Goal: Communication & Community: Answer question/provide support

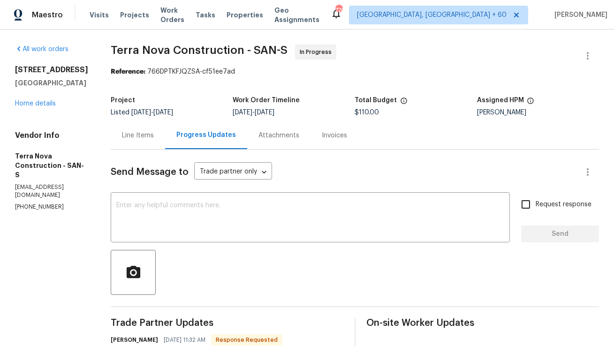
scroll to position [145, 0]
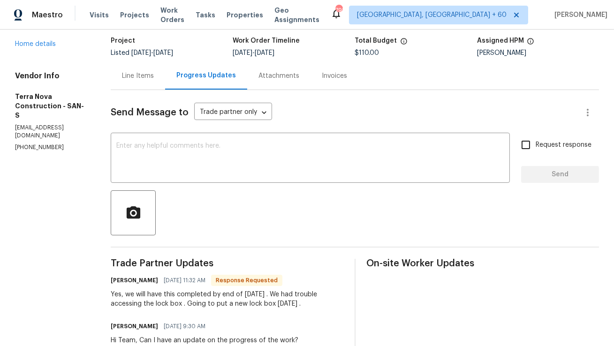
scroll to position [48, 0]
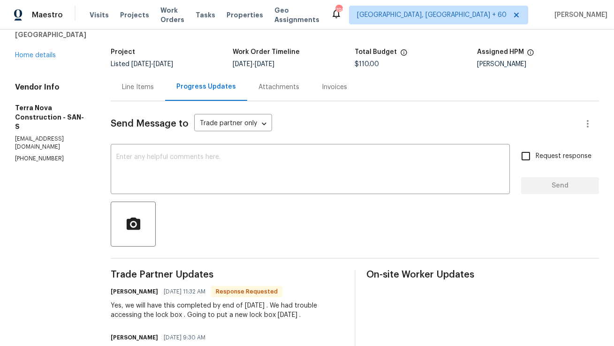
click at [154, 84] on div "Line Items" at bounding box center [138, 87] width 32 height 9
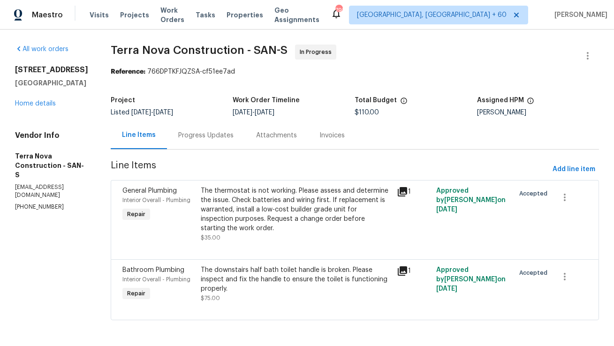
click at [244, 130] on div "Progress Updates" at bounding box center [206, 136] width 78 height 28
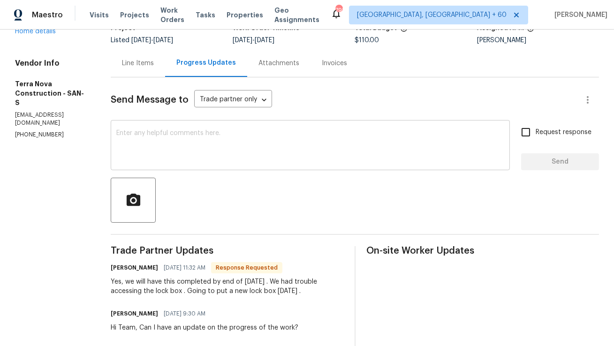
scroll to position [73, 0]
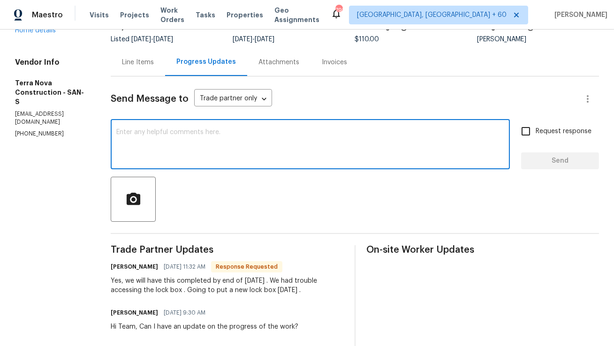
click at [224, 146] on textarea at bounding box center [310, 145] width 388 height 33
type textarea "Sounds good! Thank you."
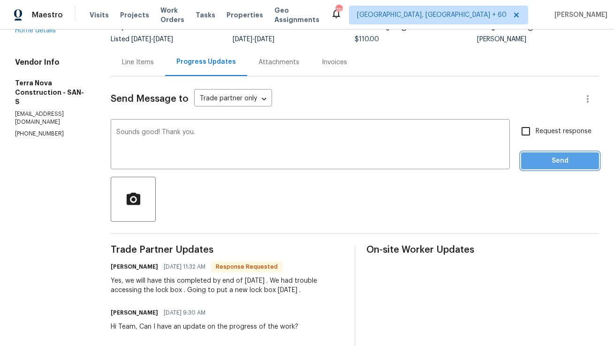
click at [554, 164] on span "Send" at bounding box center [560, 161] width 63 height 12
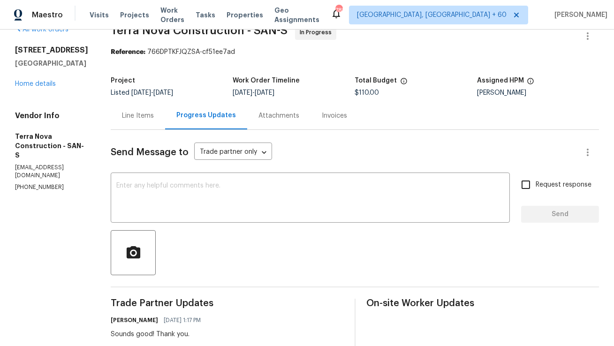
scroll to position [0, 0]
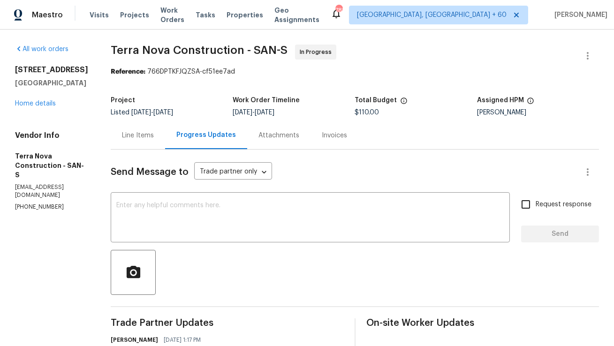
click at [154, 138] on div "Line Items" at bounding box center [138, 135] width 32 height 9
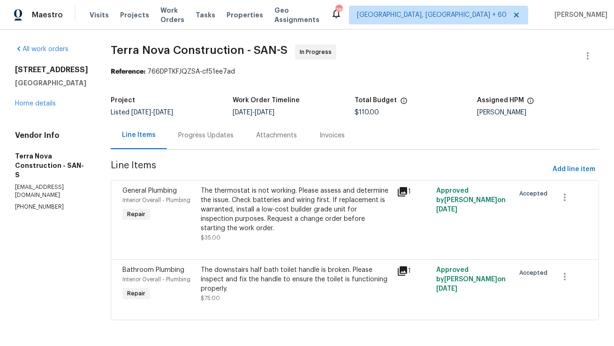
click at [228, 133] on div "Progress Updates" at bounding box center [205, 135] width 55 height 9
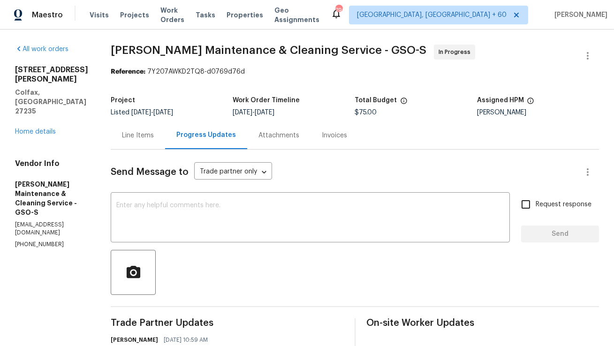
click at [154, 133] on div "Line Items" at bounding box center [138, 135] width 32 height 9
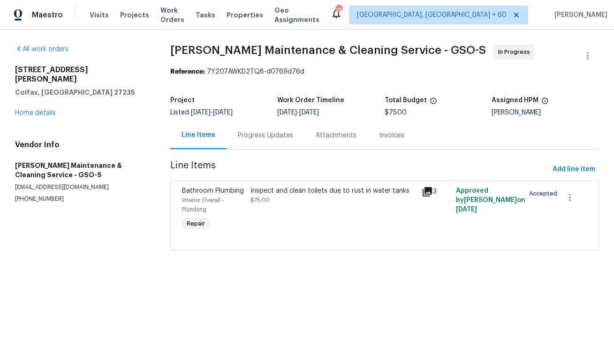
click at [238, 138] on div "Progress Updates" at bounding box center [265, 135] width 55 height 9
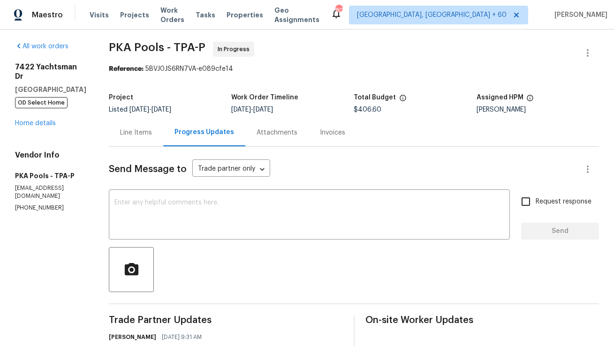
scroll to position [6, 0]
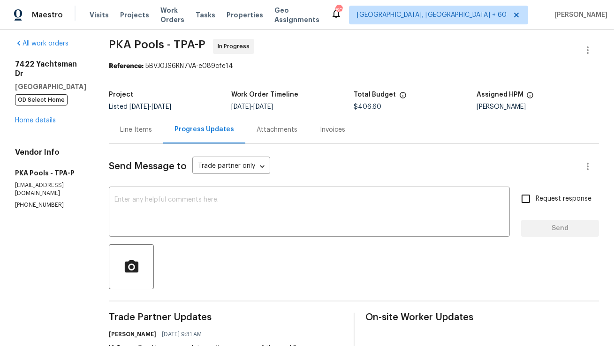
click at [124, 118] on div "Line Items" at bounding box center [136, 130] width 54 height 28
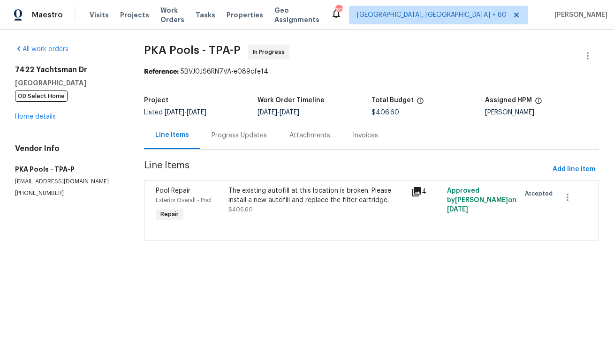
click at [237, 198] on div "The existing autofill at this location is broken. Please install a new autofill…" at bounding box center [317, 195] width 176 height 19
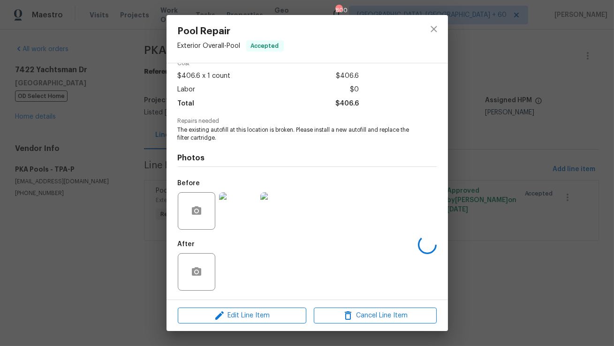
scroll to position [47, 0]
click at [439, 30] on icon "close" at bounding box center [433, 28] width 11 height 11
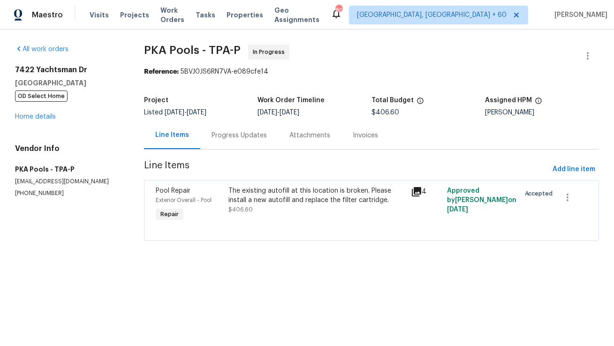
click at [228, 145] on div "Progress Updates" at bounding box center [239, 136] width 78 height 28
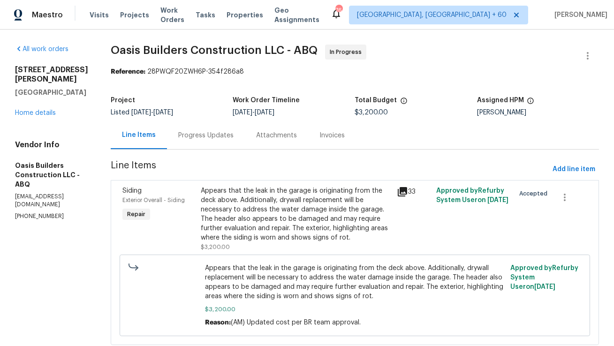
click at [212, 123] on div "Progress Updates" at bounding box center [206, 136] width 78 height 28
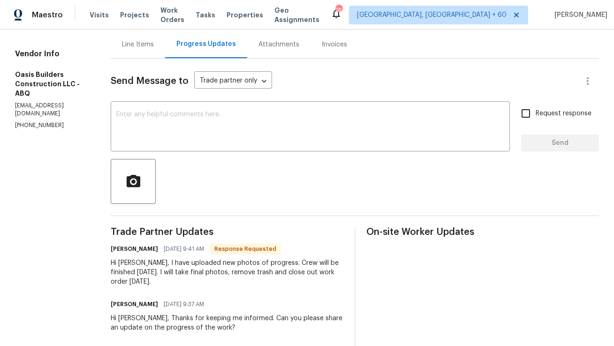
scroll to position [92, 0]
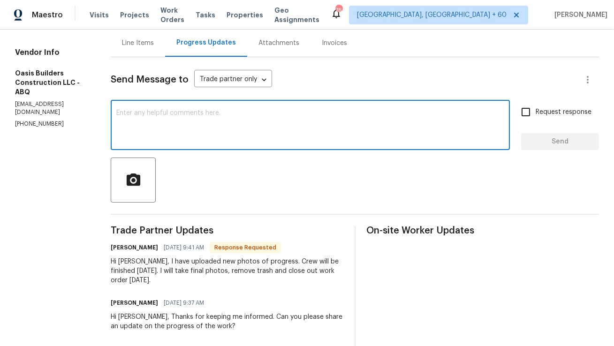
click at [215, 110] on textarea at bounding box center [310, 126] width 388 height 33
type textarea "Sounds good! Thank you."
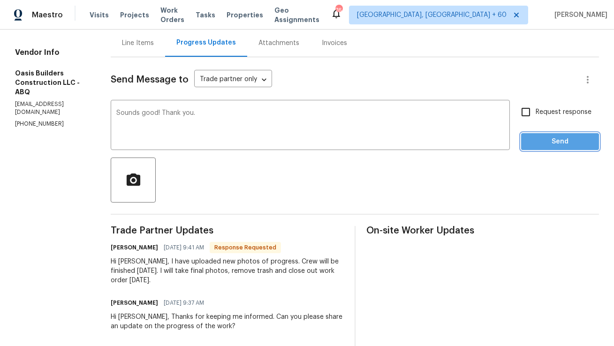
click at [546, 144] on span "Send" at bounding box center [560, 142] width 63 height 12
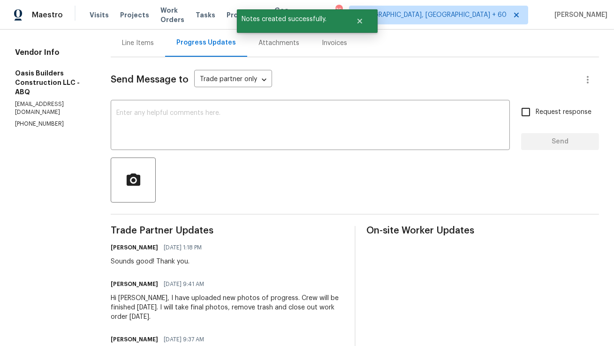
scroll to position [94, 0]
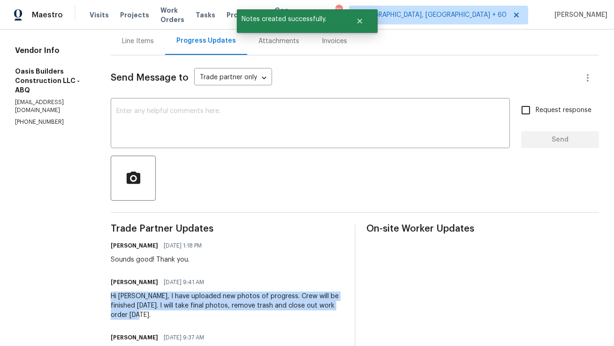
copy div "Hi Anthony, I have uploaded new photos of progress. Crew will be finished Satur…"
drag, startPoint x: 145, startPoint y: 315, endPoint x: 112, endPoint y: 298, distance: 36.9
click at [112, 298] on div "Hi Anthony, I have uploaded new photos of progress. Crew will be finished Satur…" at bounding box center [227, 306] width 233 height 28
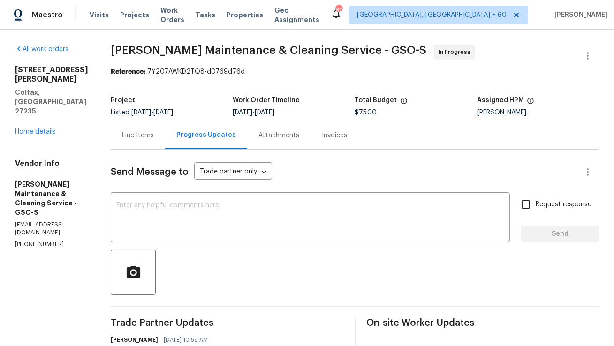
click at [154, 137] on div "Line Items" at bounding box center [138, 135] width 32 height 9
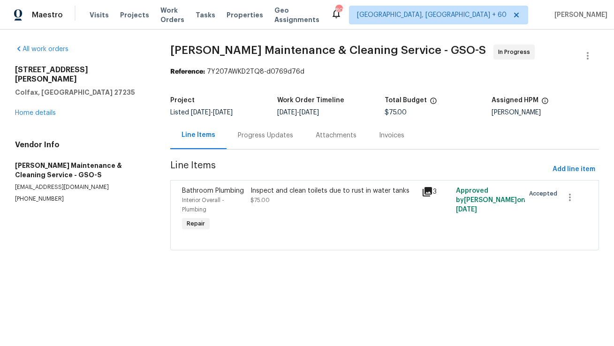
click at [235, 142] on div "Progress Updates" at bounding box center [266, 136] width 78 height 28
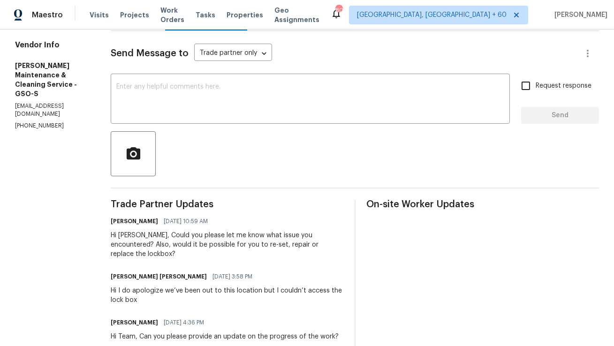
scroll to position [130, 0]
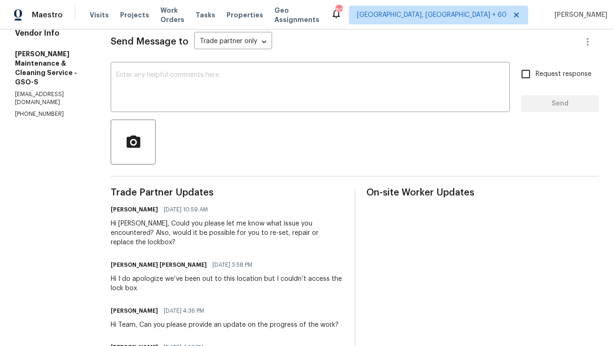
click at [135, 260] on h6 "Simpson Baker" at bounding box center [159, 264] width 96 height 9
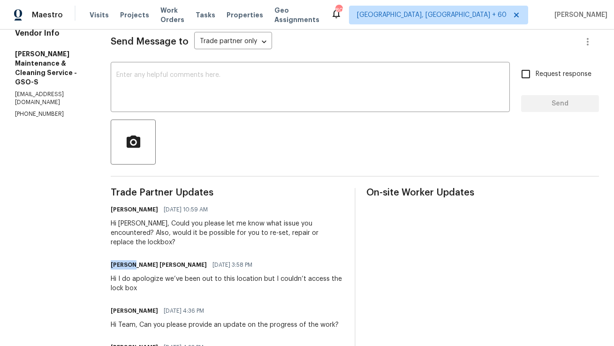
copy h6 "Simpson"
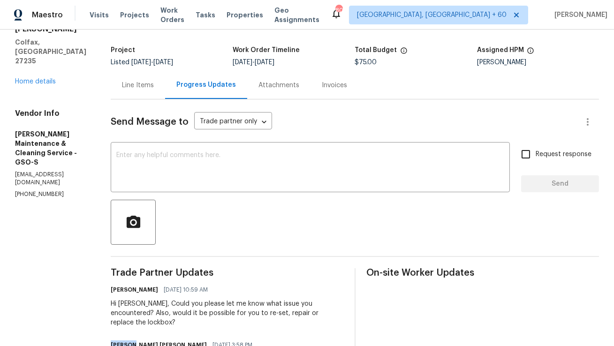
scroll to position [52, 0]
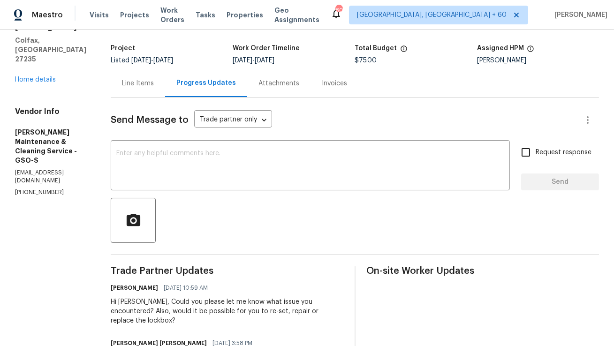
click at [143, 312] on div "Hi Simpson, Could you please let me know what issue you encountered? Also, woul…" at bounding box center [227, 312] width 233 height 28
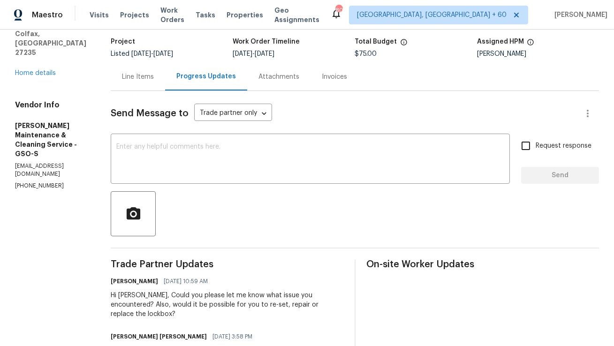
scroll to position [0, 0]
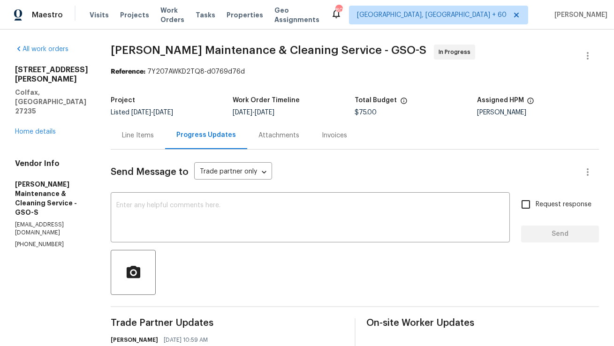
click at [154, 133] on div "Line Items" at bounding box center [138, 135] width 32 height 9
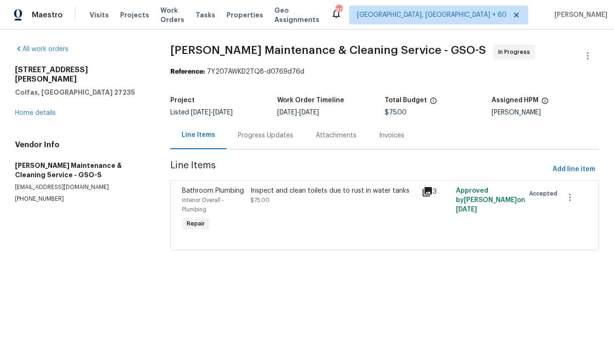
click at [272, 199] on div "Inspect and clean toilets due to rust in water tanks $75.00" at bounding box center [334, 195] width 166 height 19
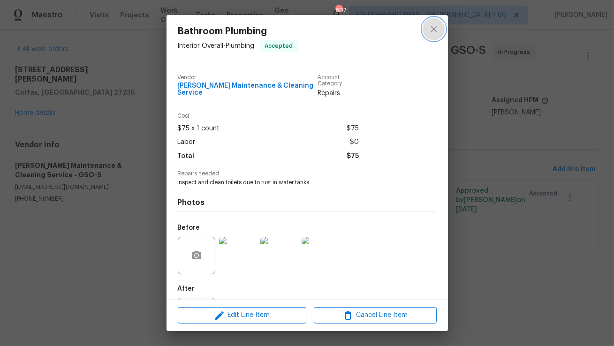
click at [440, 28] on button "close" at bounding box center [434, 29] width 23 height 23
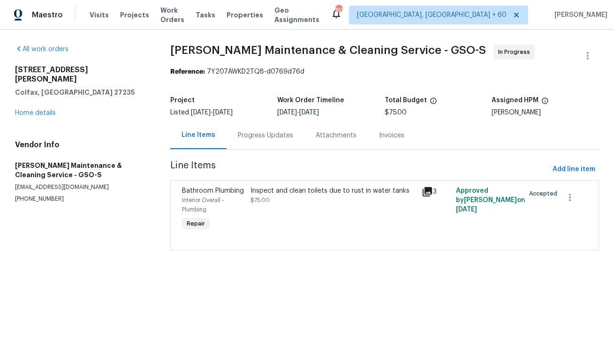
click at [262, 137] on div "Progress Updates" at bounding box center [265, 135] width 55 height 9
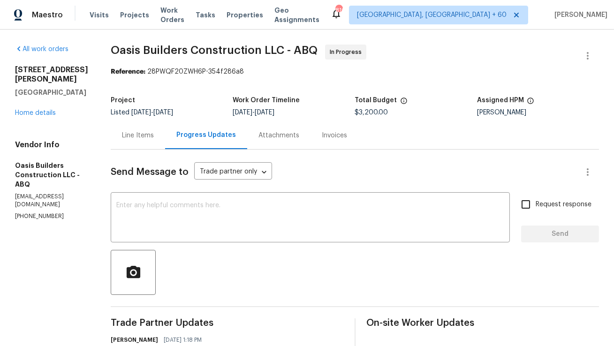
click at [136, 149] on div "Line Items" at bounding box center [138, 136] width 54 height 28
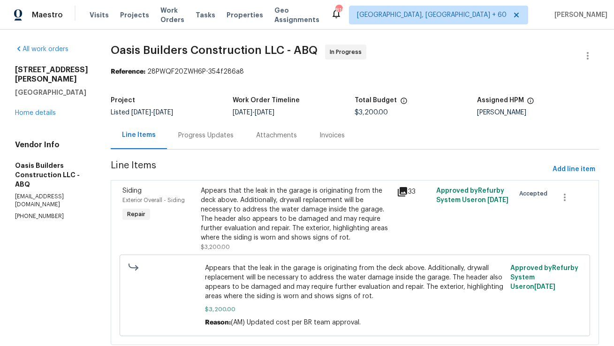
click at [219, 142] on div "Progress Updates" at bounding box center [206, 136] width 78 height 28
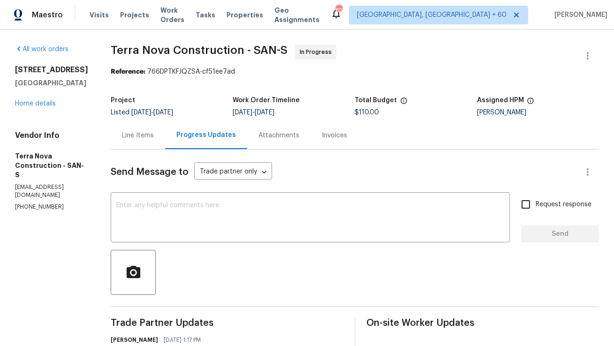
click at [160, 146] on div "Line Items" at bounding box center [138, 136] width 54 height 28
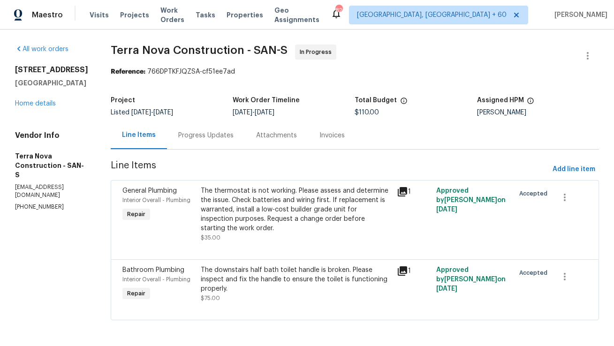
click at [245, 142] on div "Progress Updates" at bounding box center [206, 136] width 78 height 28
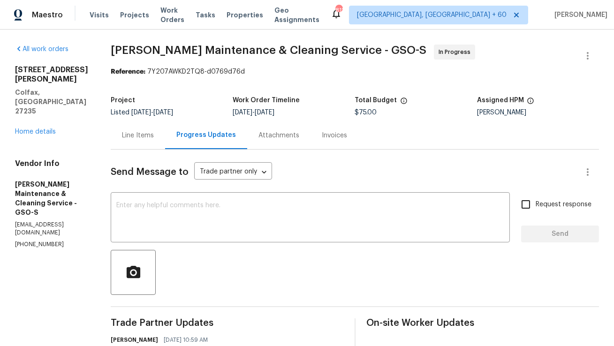
click at [140, 130] on div "Line Items" at bounding box center [138, 136] width 54 height 28
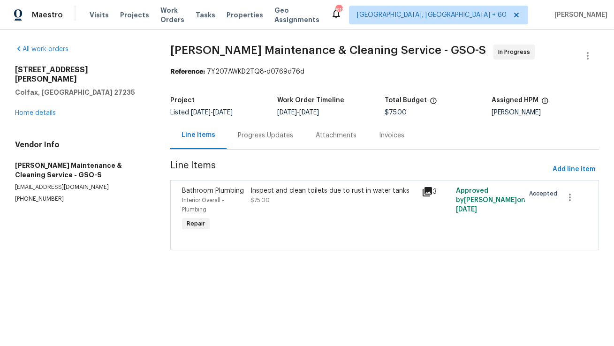
click at [253, 129] on div "Progress Updates" at bounding box center [266, 136] width 78 height 28
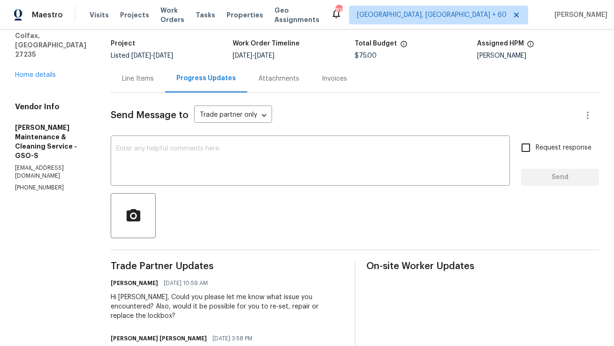
scroll to position [61, 0]
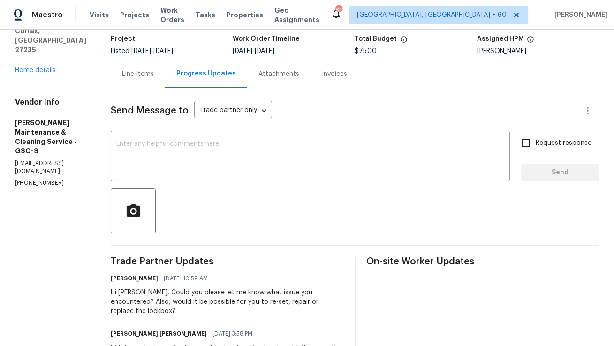
click at [142, 83] on div "Line Items" at bounding box center [138, 74] width 54 height 28
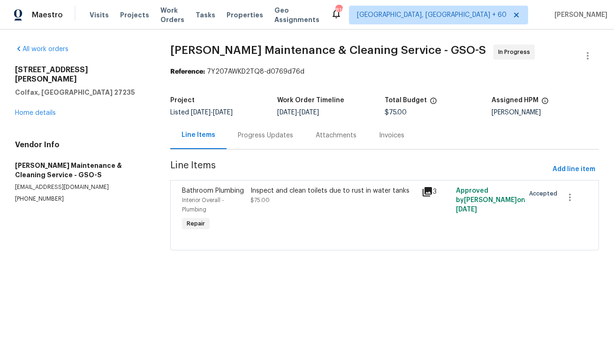
click at [246, 133] on div "Progress Updates" at bounding box center [265, 135] width 55 height 9
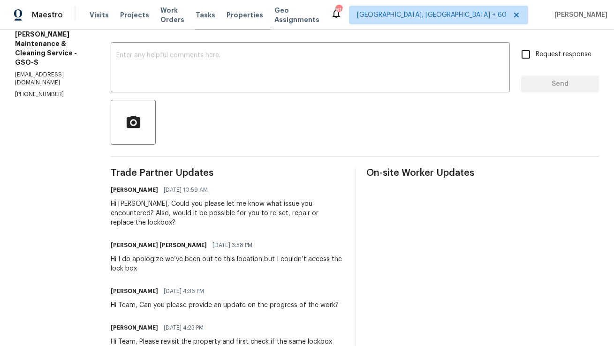
scroll to position [153, 0]
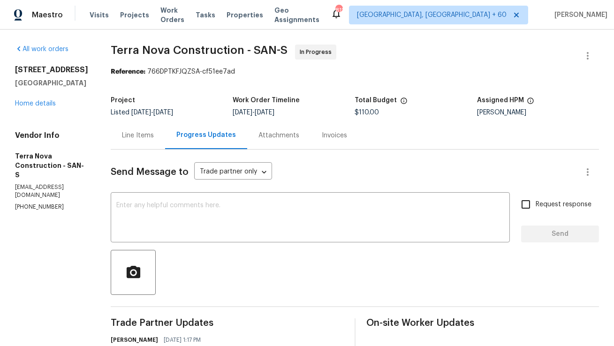
click at [165, 149] on div "Line Items" at bounding box center [138, 136] width 54 height 28
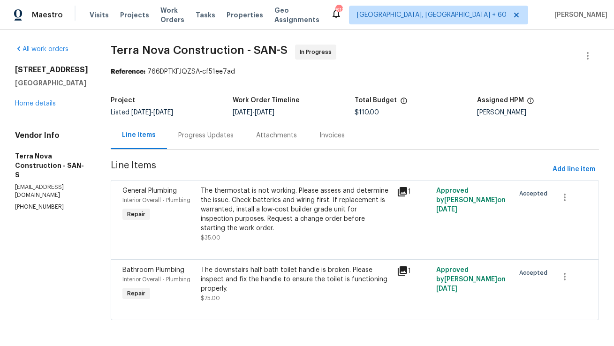
click at [238, 146] on div "Progress Updates" at bounding box center [206, 136] width 78 height 28
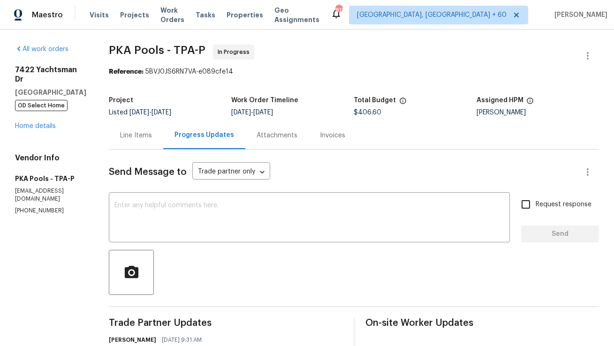
click at [133, 143] on div "Line Items" at bounding box center [136, 136] width 54 height 28
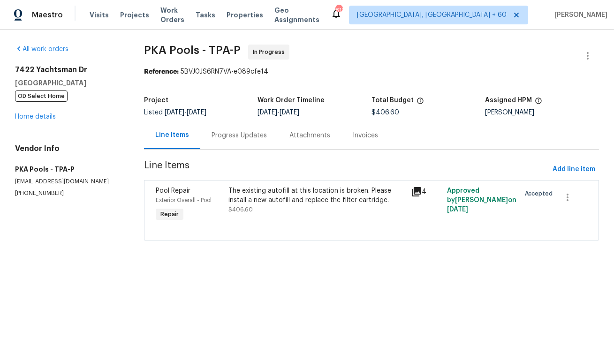
click at [256, 141] on div "Progress Updates" at bounding box center [239, 136] width 78 height 28
